Goal: Entertainment & Leisure: Consume media (video, audio)

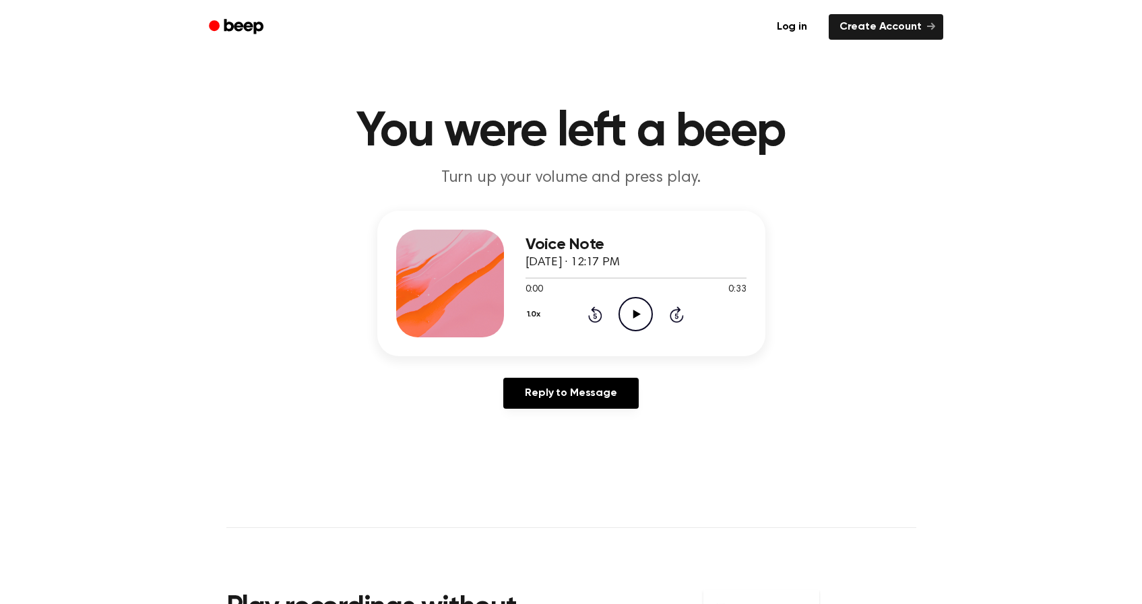
click at [641, 323] on icon "Play Audio" at bounding box center [635, 314] width 34 height 34
click at [635, 317] on icon "Pause Audio" at bounding box center [635, 314] width 34 height 34
click at [643, 317] on icon "Play Audio" at bounding box center [635, 314] width 34 height 34
click at [694, 276] on div at bounding box center [635, 277] width 221 height 11
click at [632, 311] on icon "Play Audio" at bounding box center [635, 314] width 34 height 34
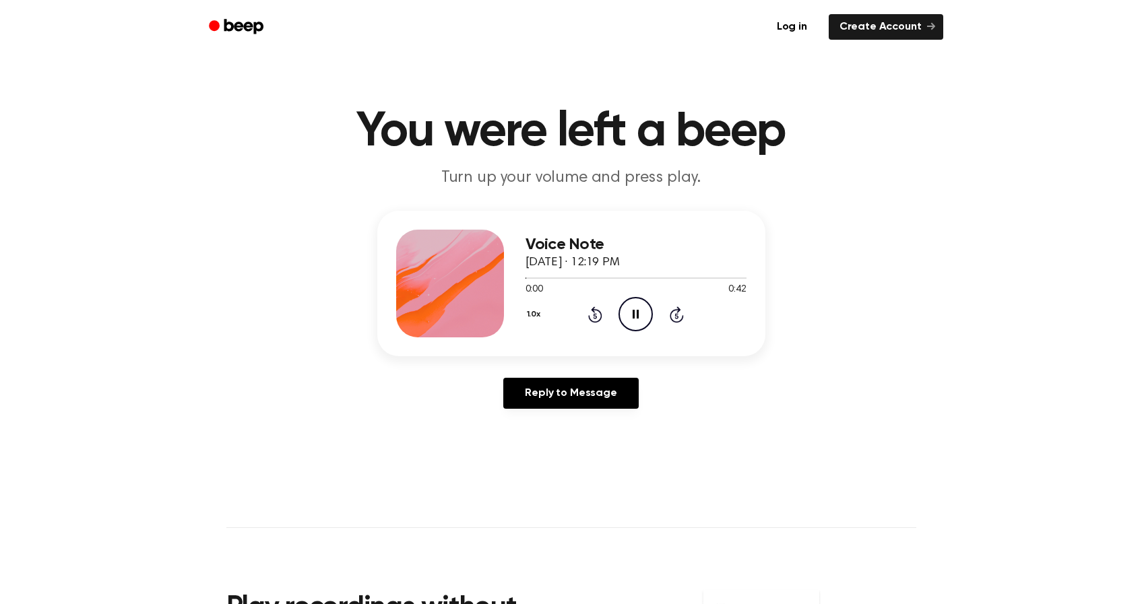
click at [632, 311] on icon "Pause Audio" at bounding box center [635, 314] width 34 height 34
